Goal: Check status: Check status

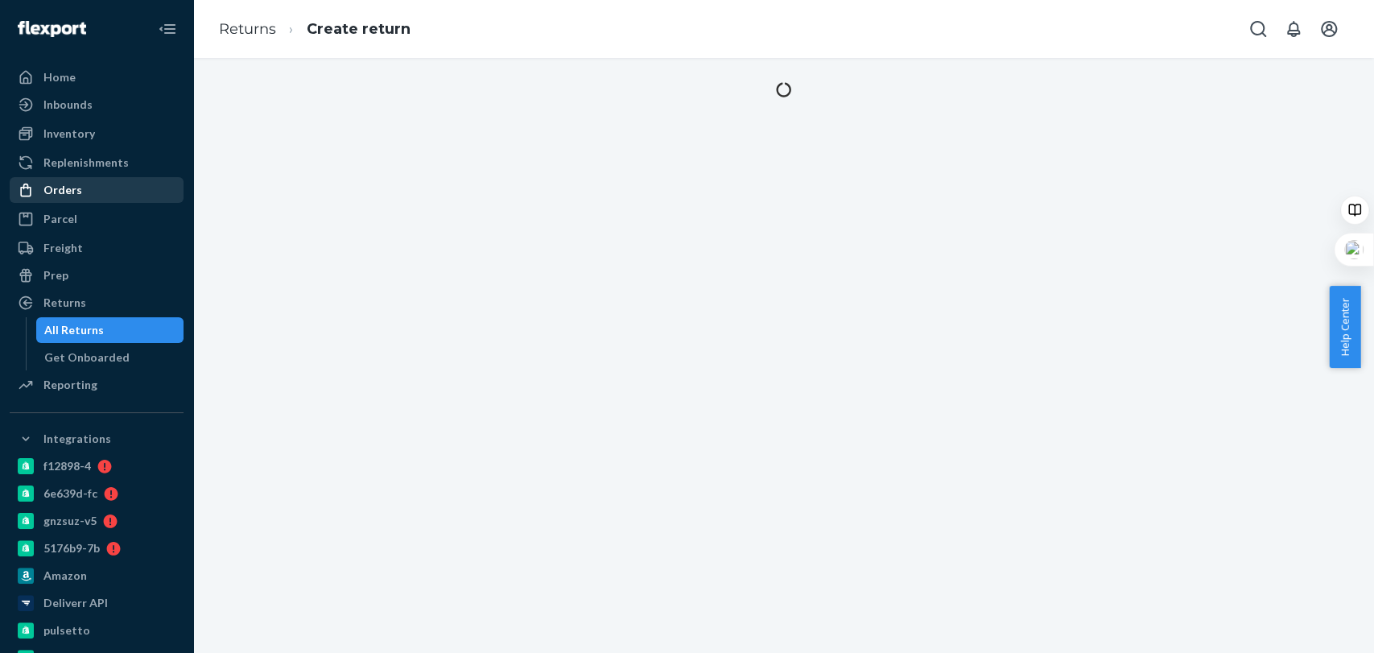
click at [93, 192] on div "Orders" at bounding box center [96, 190] width 171 height 23
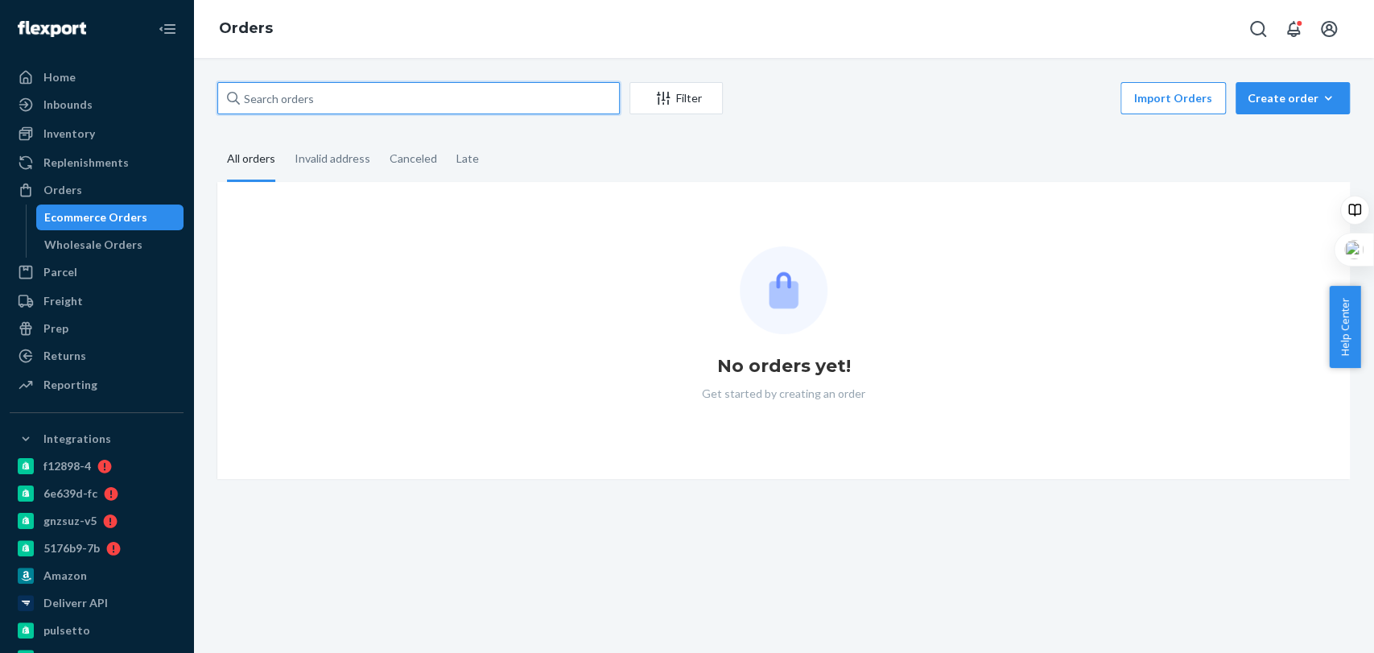
click at [290, 98] on input "text" at bounding box center [418, 98] width 402 height 32
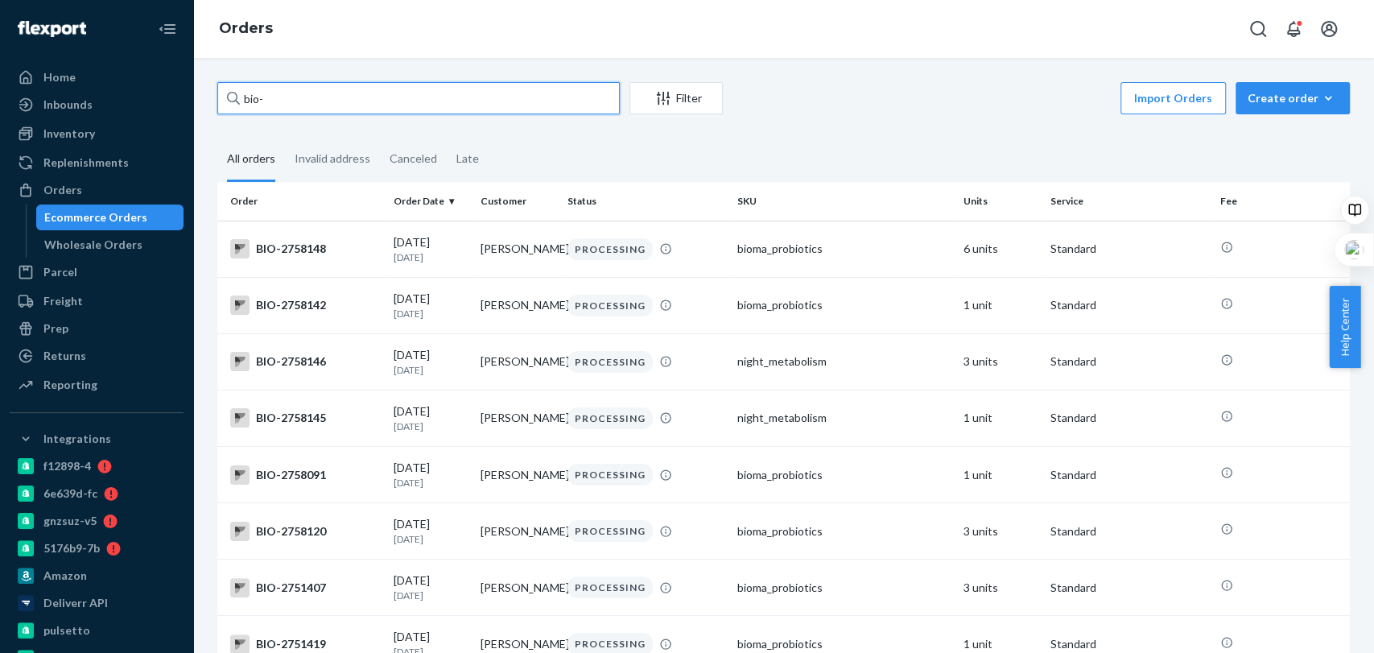
paste input "2532382"
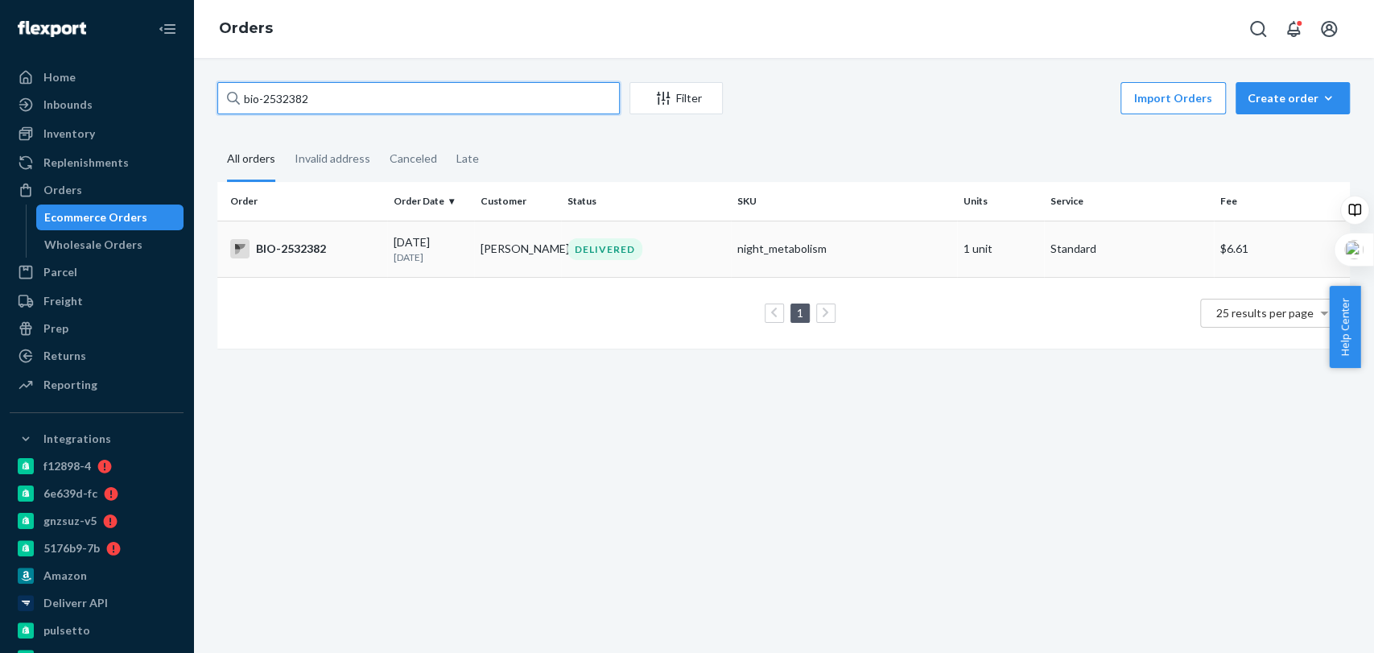
type input "bio-2532382"
click at [572, 246] on div "DELIVERED" at bounding box center [604, 249] width 75 height 22
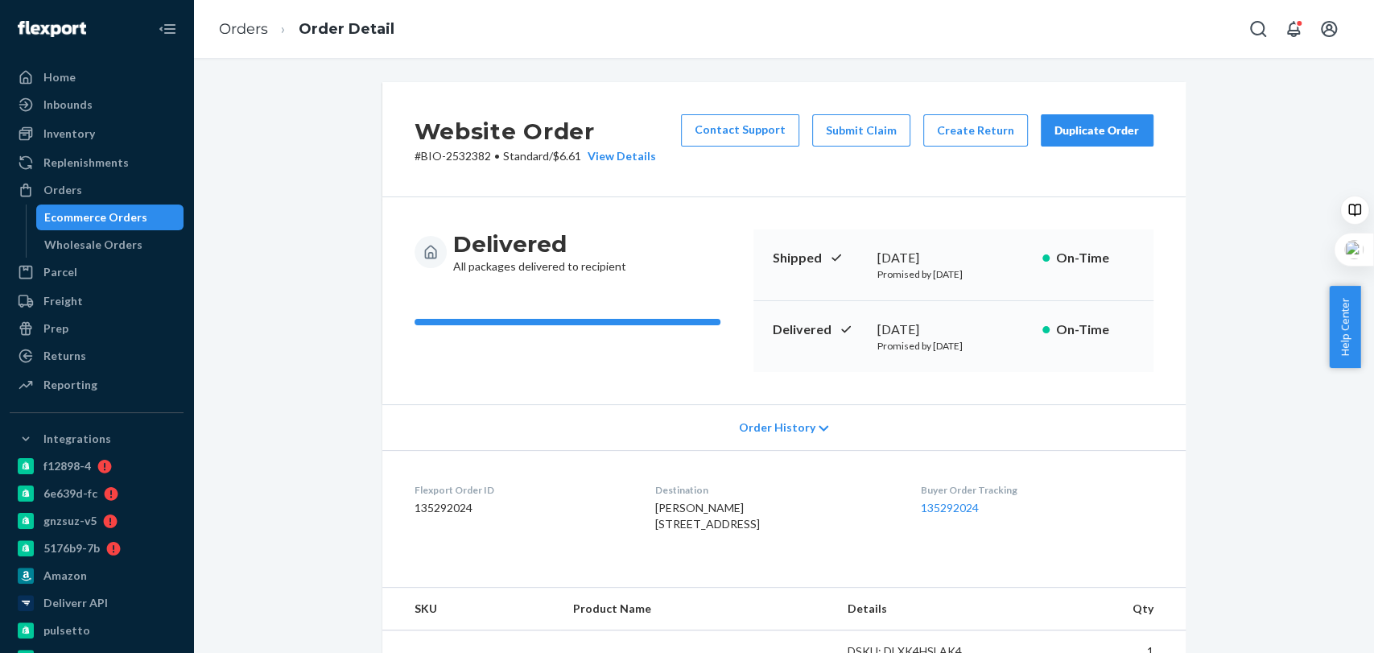
scroll to position [1, 0]
click at [289, 304] on div "Website Order # BIO-2532382 • Standard / $6.61 View Details Contact Support Sub…" at bounding box center [783, 573] width 1157 height 985
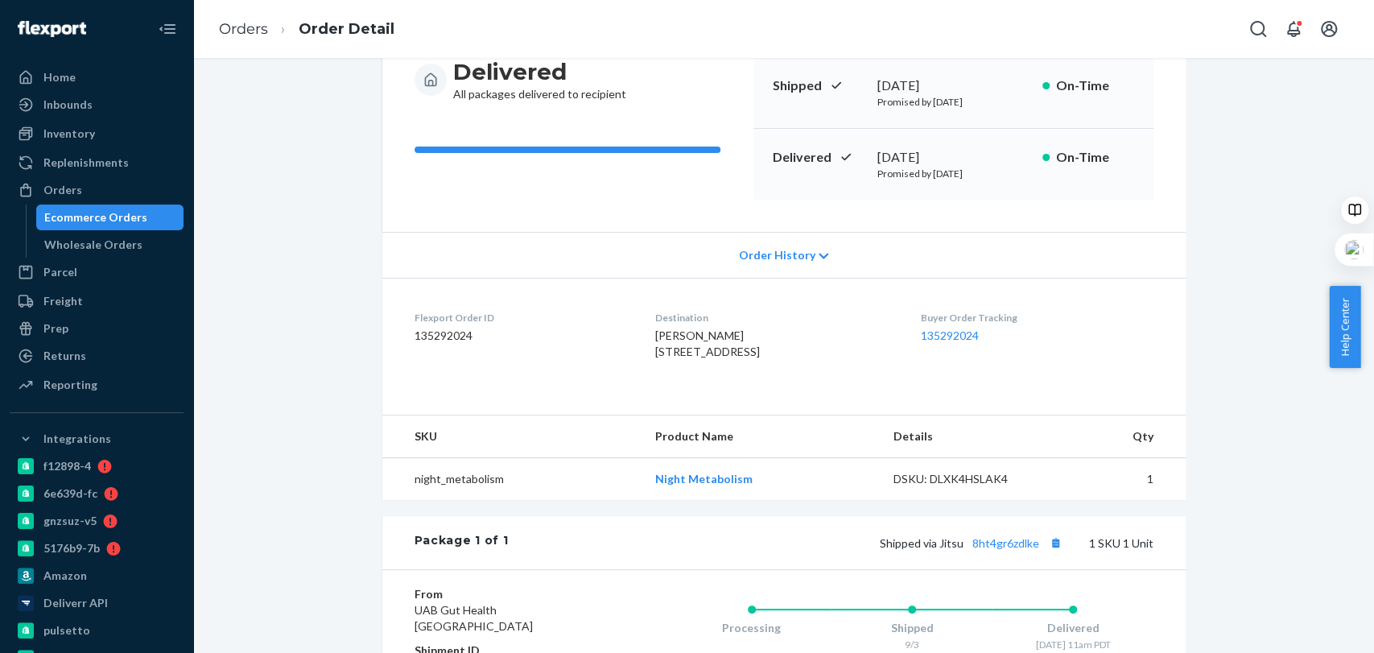
scroll to position [200, 0]
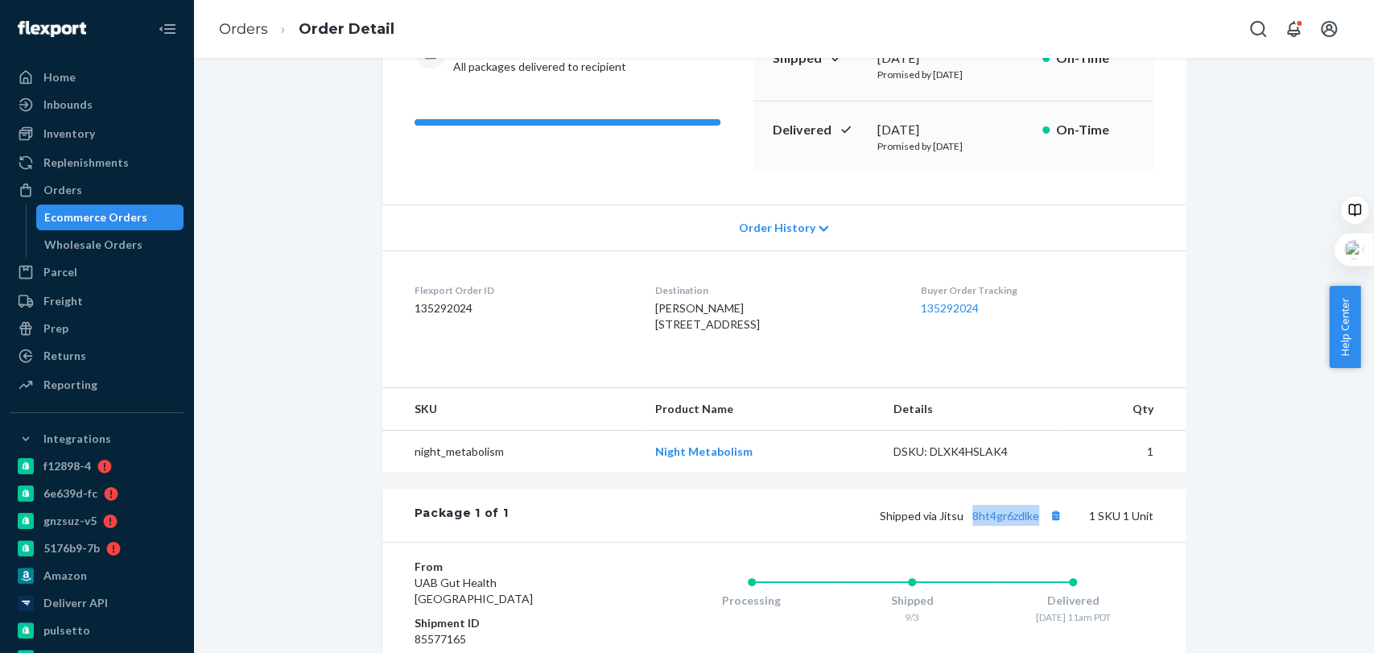
drag, startPoint x: 963, startPoint y: 554, endPoint x: 1034, endPoint y: 553, distance: 71.6
click at [1034, 526] on div "Shipped via Jitsu 8ht4gr6zdlke 1 SKU 1 Unit" at bounding box center [830, 515] width 645 height 21
copy link "8ht4gr6zdlke"
